Goal: Task Accomplishment & Management: Complete application form

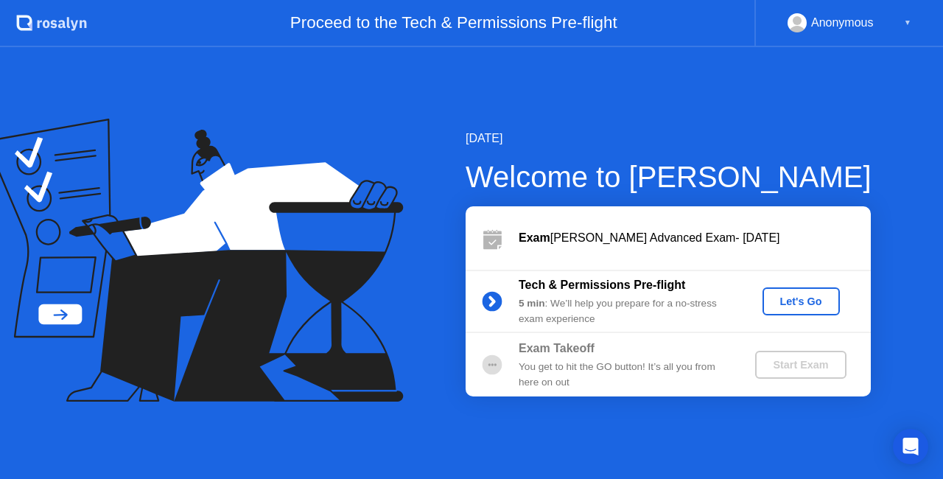
click at [788, 305] on div "Let's Go" at bounding box center [802, 301] width 66 height 12
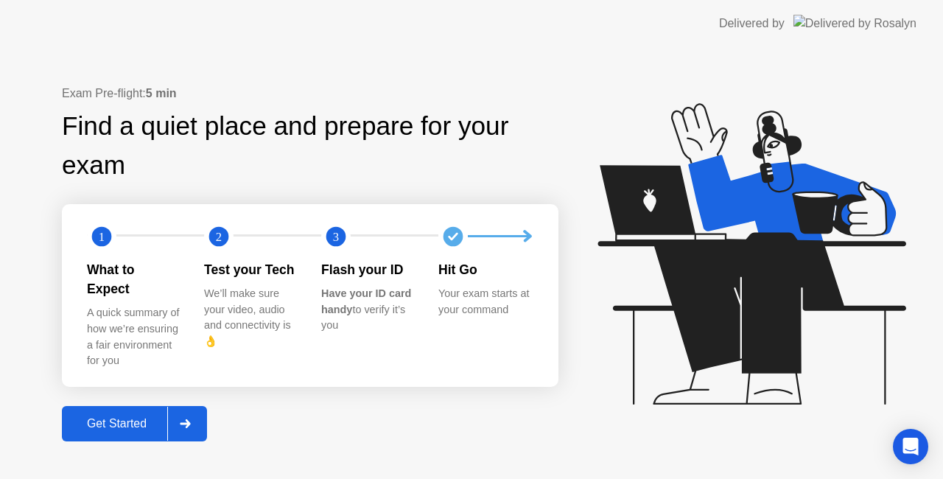
click at [114, 417] on div "Get Started" at bounding box center [116, 423] width 101 height 13
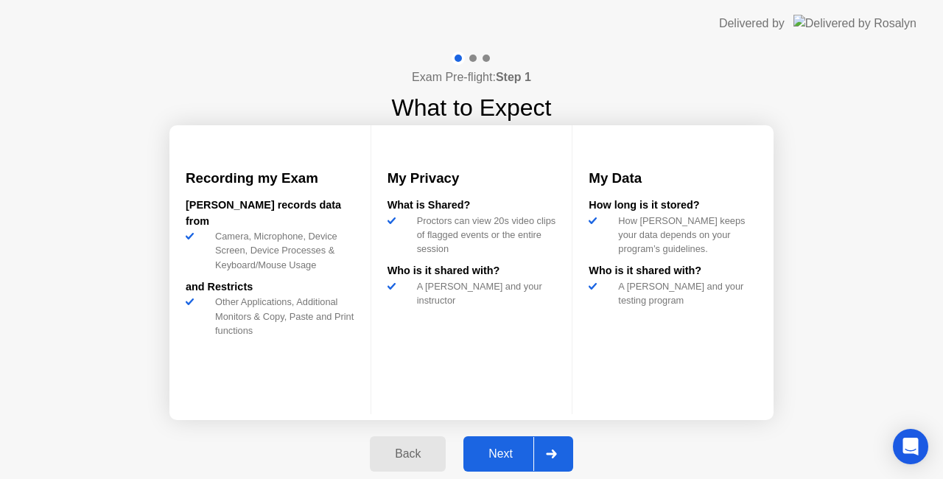
click at [514, 451] on div "Next" at bounding box center [501, 453] width 66 height 13
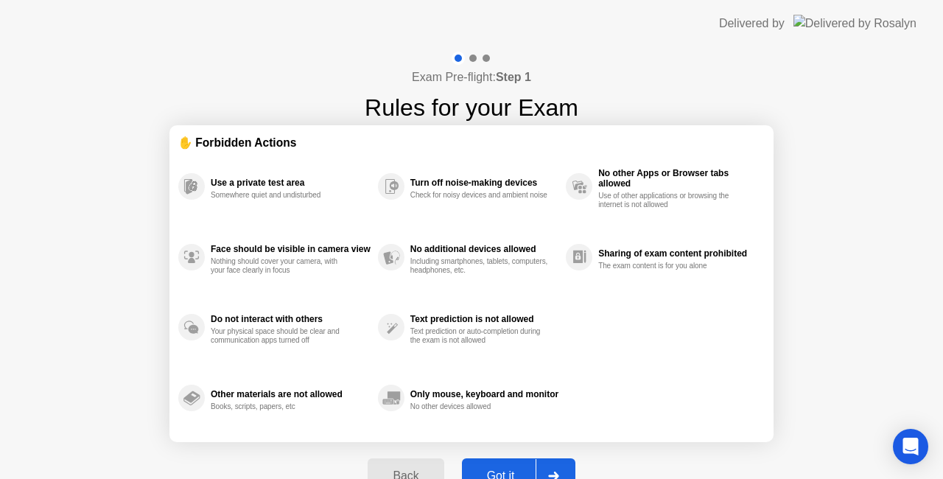
click at [520, 463] on button "Got it" at bounding box center [518, 475] width 113 height 35
select select "**********"
select select "*******"
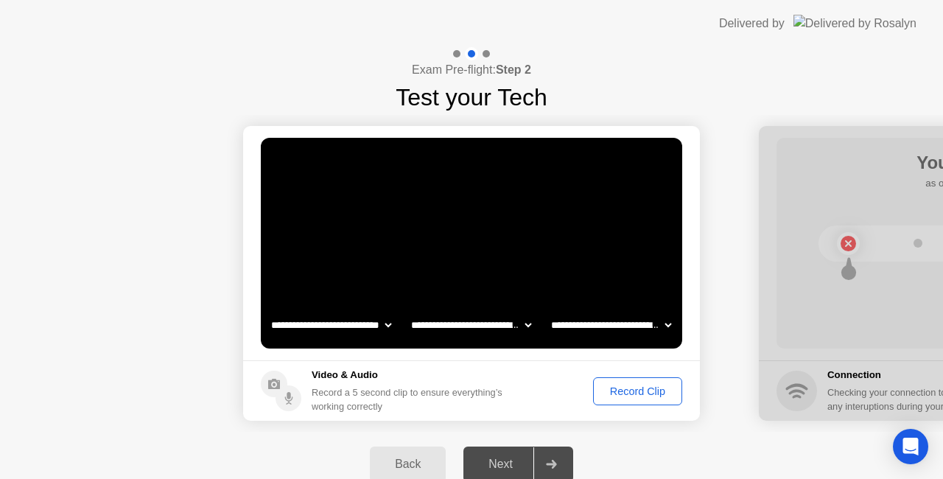
click at [643, 393] on div "Record Clip" at bounding box center [637, 391] width 79 height 12
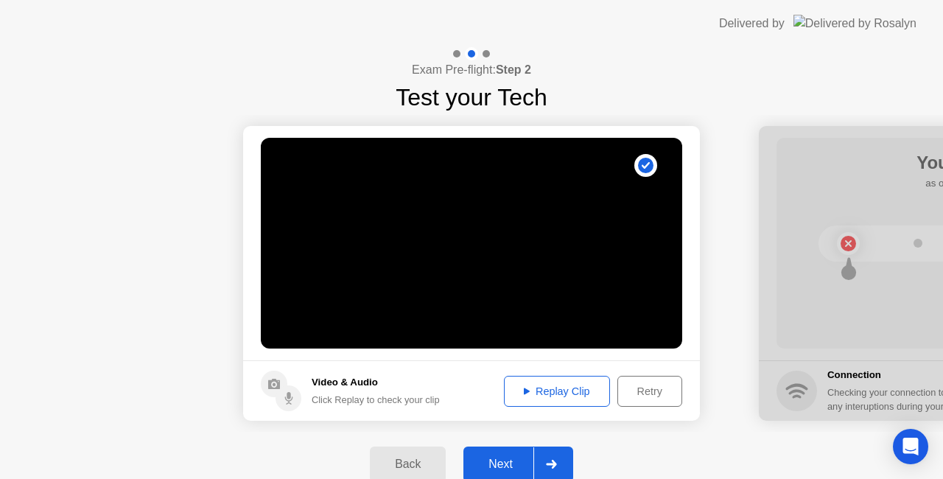
click at [566, 385] on div "Replay Clip" at bounding box center [557, 391] width 96 height 12
click at [500, 451] on button "Next" at bounding box center [518, 464] width 110 height 35
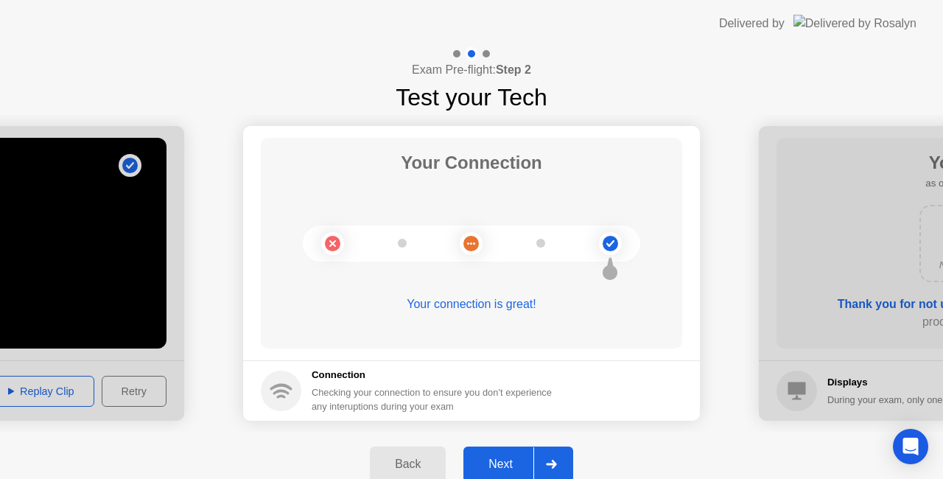
click at [500, 458] on div "Next" at bounding box center [501, 464] width 66 height 13
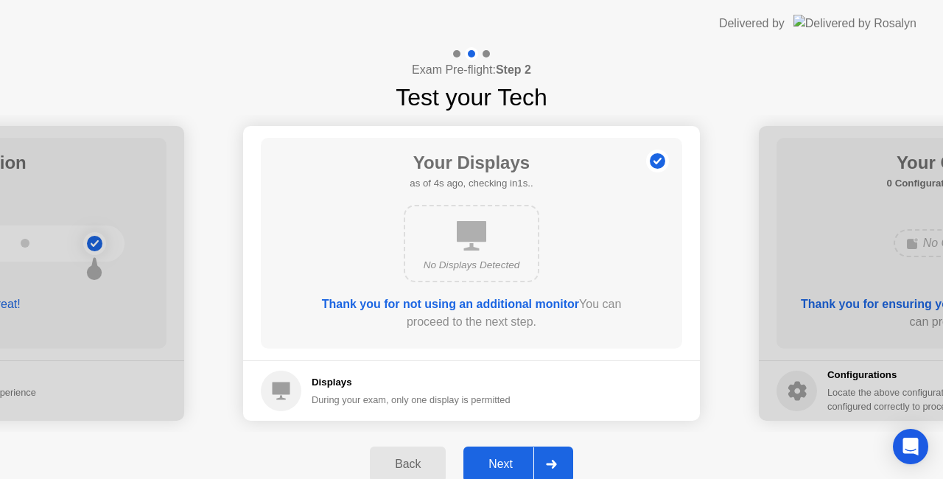
click at [503, 447] on button "Next" at bounding box center [518, 464] width 110 height 35
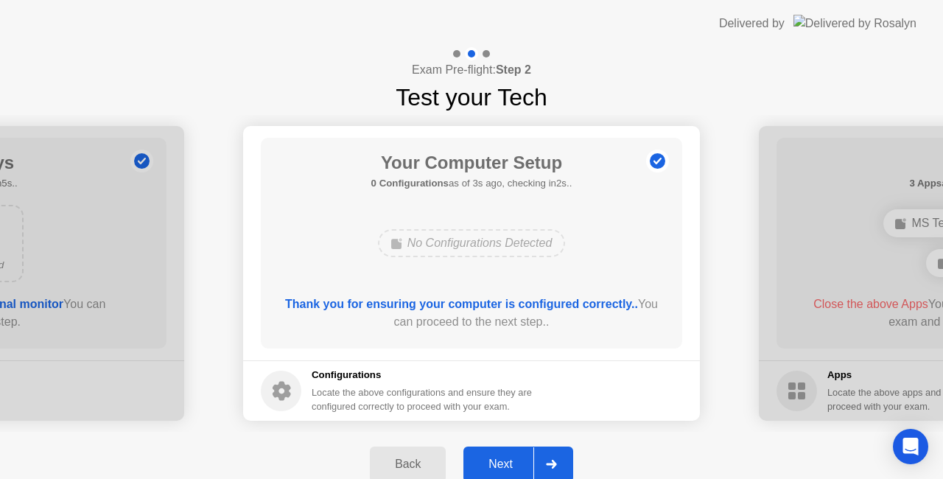
click at [510, 461] on div "Next" at bounding box center [501, 464] width 66 height 13
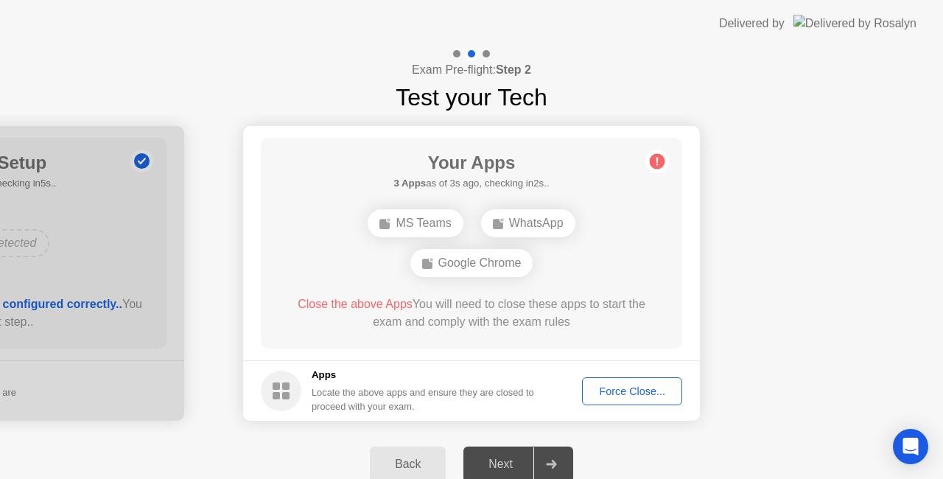
click at [461, 321] on div "Close the above Apps You will need to close these apps to start the exam and co…" at bounding box center [471, 312] width 379 height 35
click at [617, 387] on div "Force Close..." at bounding box center [632, 391] width 90 height 12
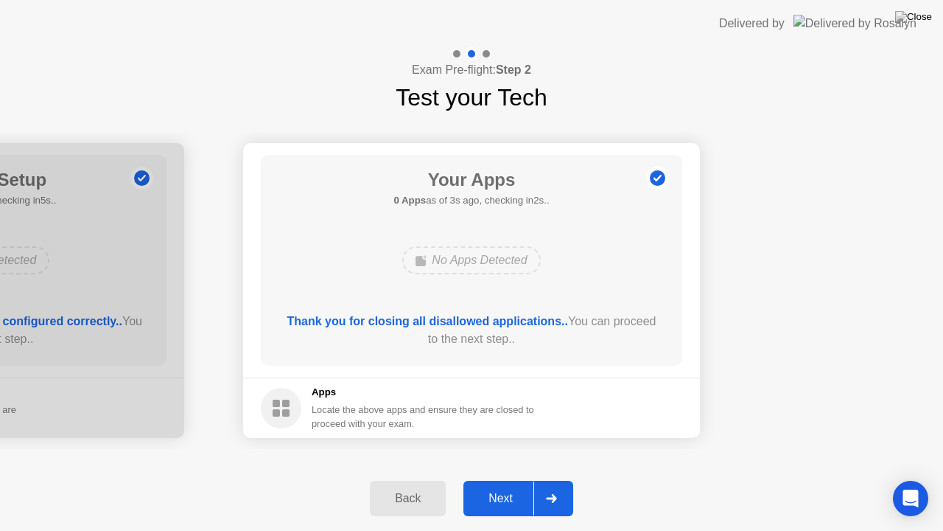
click at [491, 478] on div "Next" at bounding box center [501, 497] width 66 height 13
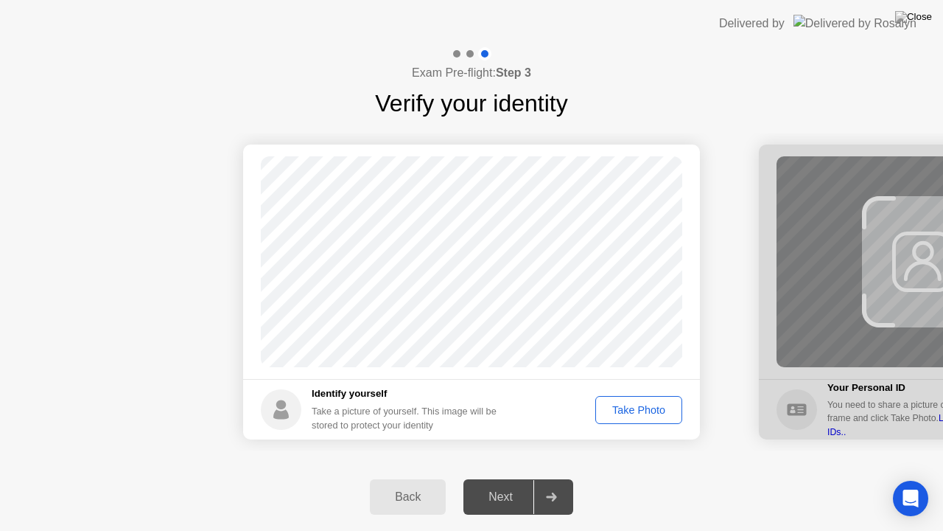
click at [632, 414] on div "Take Photo" at bounding box center [639, 410] width 77 height 12
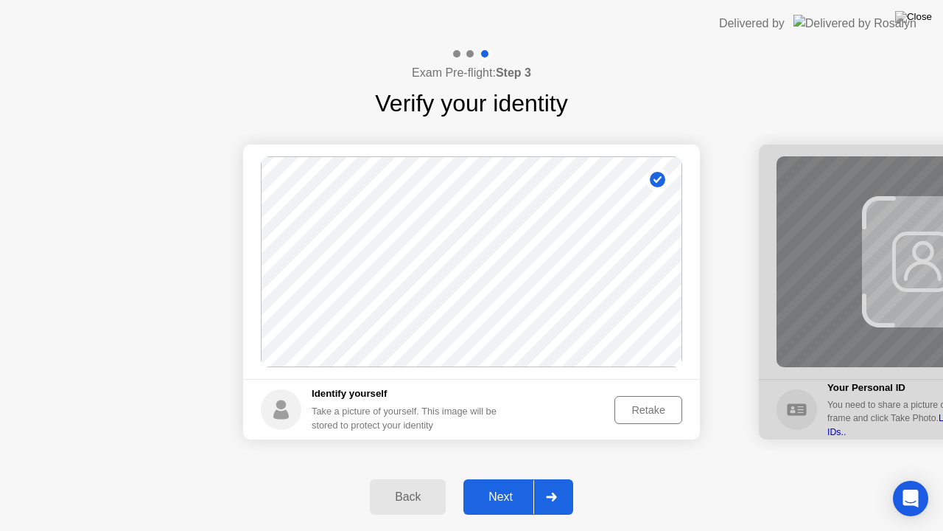
click at [497, 478] on div "Next" at bounding box center [501, 496] width 66 height 13
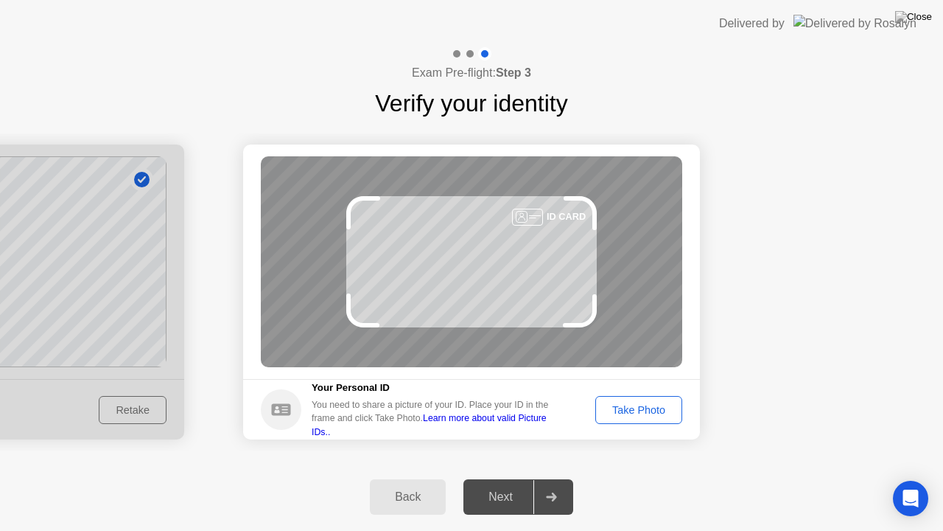
click at [637, 404] on div "Take Photo" at bounding box center [639, 410] width 77 height 12
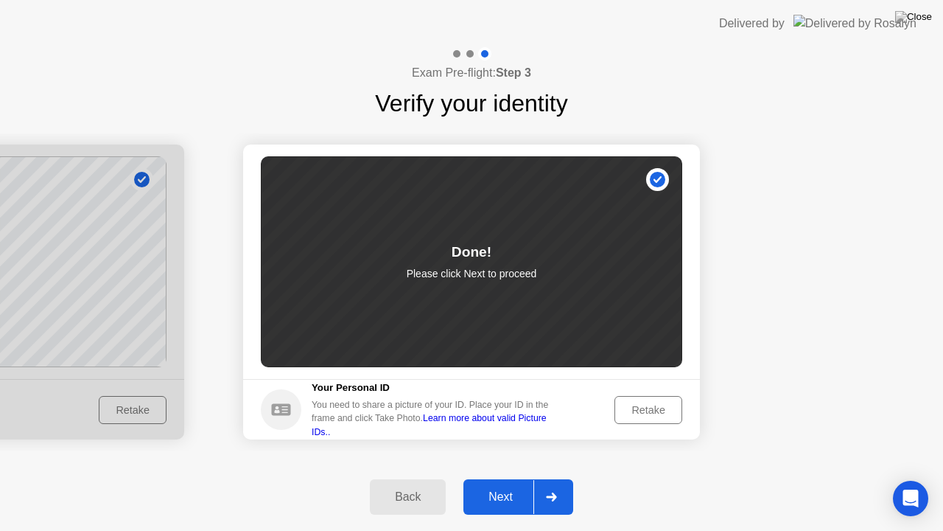
click at [494, 478] on div "Next" at bounding box center [501, 496] width 66 height 13
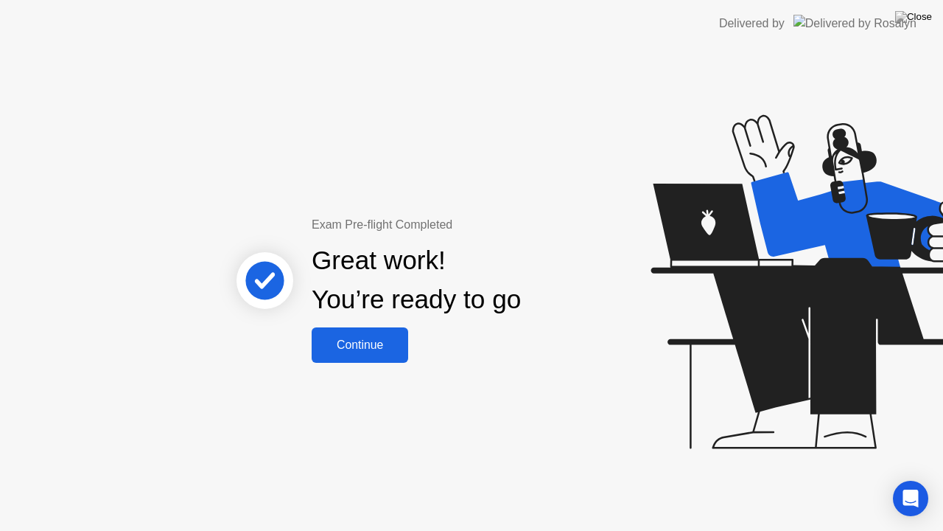
click at [349, 335] on button "Continue" at bounding box center [360, 344] width 97 height 35
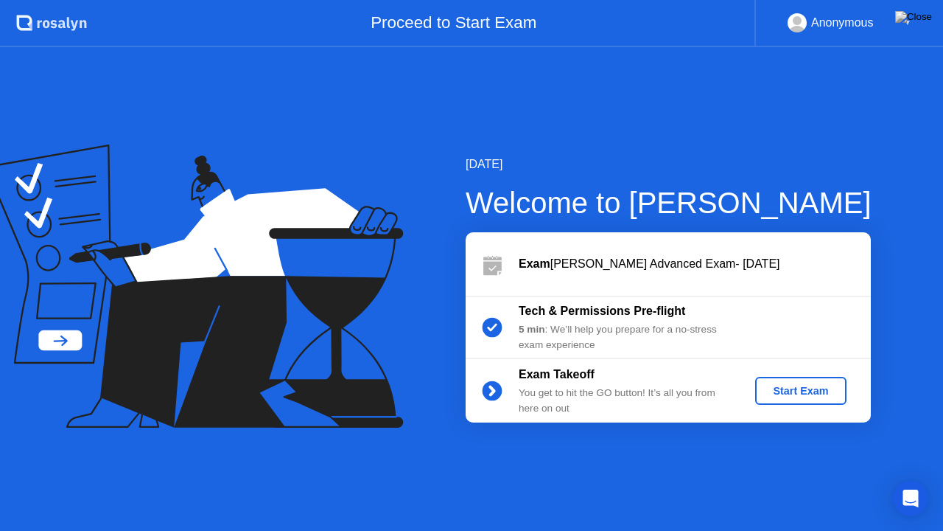
click at [775, 393] on div "Start Exam" at bounding box center [800, 391] width 79 height 12
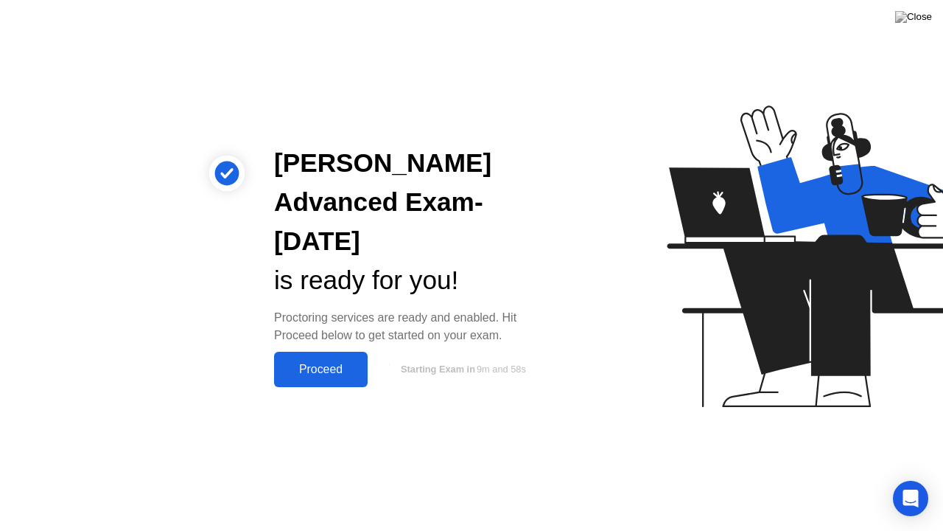
click at [304, 367] on div "Proceed" at bounding box center [321, 369] width 85 height 13
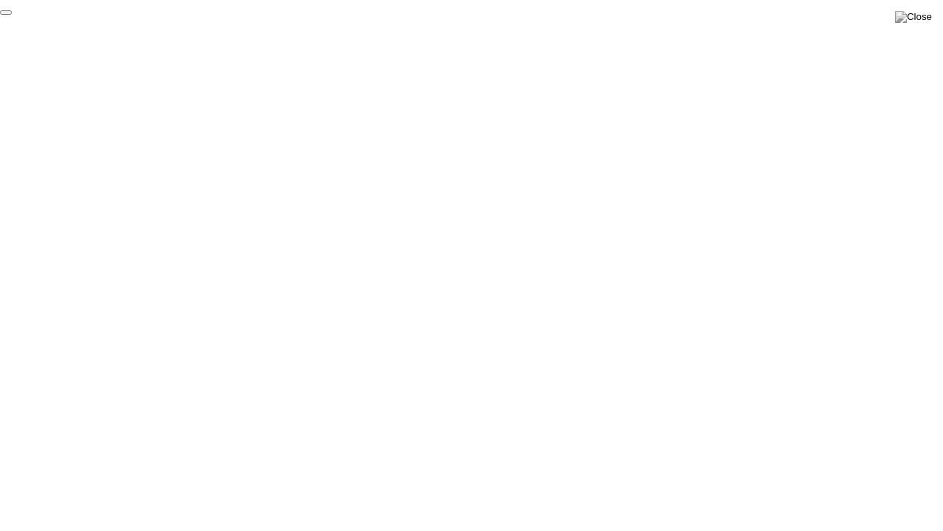
click div "End Proctoring Session"
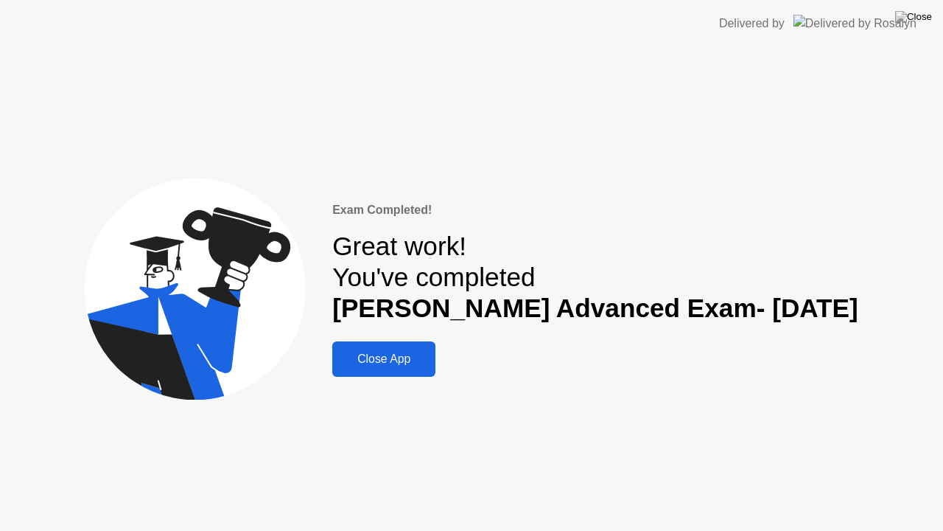
click at [406, 352] on div "Close App" at bounding box center [384, 358] width 94 height 13
